Goal: Navigation & Orientation: Go to known website

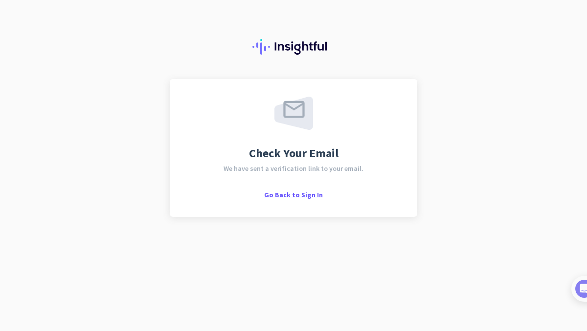
click at [306, 196] on span "Go Back to Sign In" at bounding box center [293, 195] width 59 height 9
click at [296, 196] on span "Go Back to Sign In" at bounding box center [293, 195] width 59 height 9
